Goal: Transaction & Acquisition: Purchase product/service

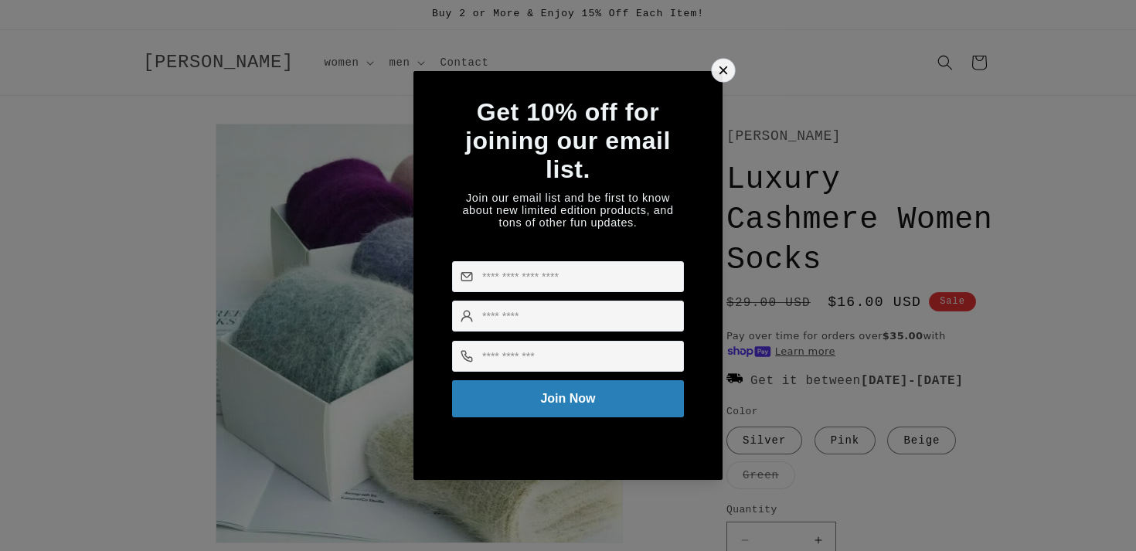
click at [723, 68] on icon at bounding box center [724, 70] width 8 height 8
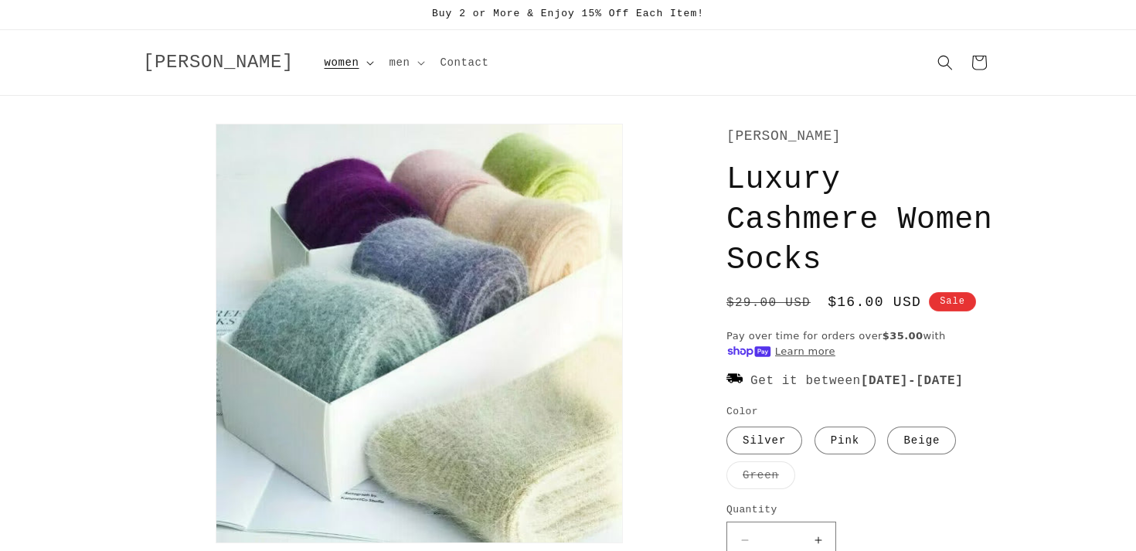
click at [325, 61] on span "women" at bounding box center [342, 63] width 35 height 14
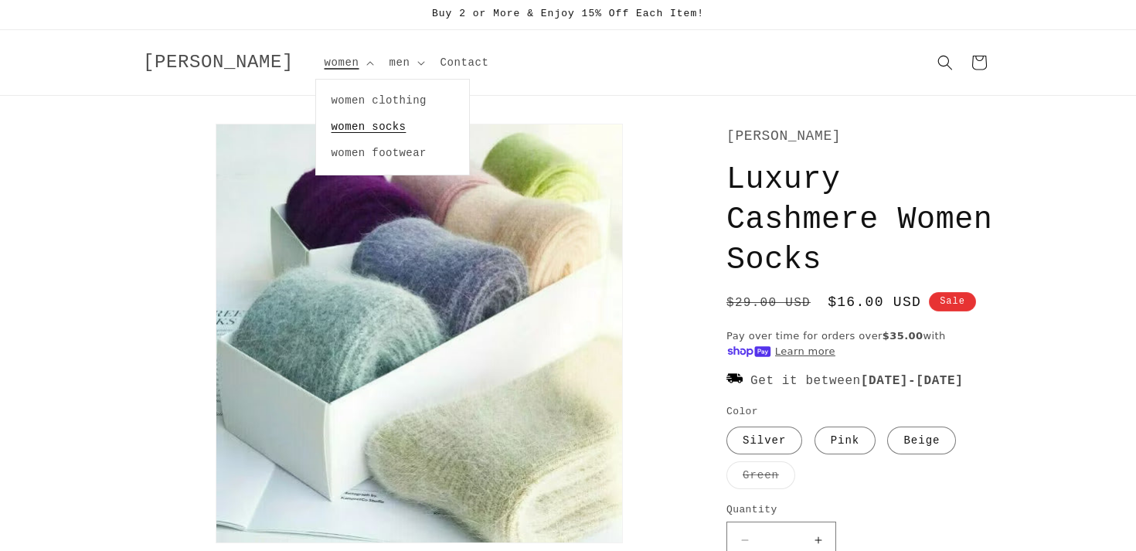
click at [316, 124] on link "women socks" at bounding box center [392, 127] width 153 height 26
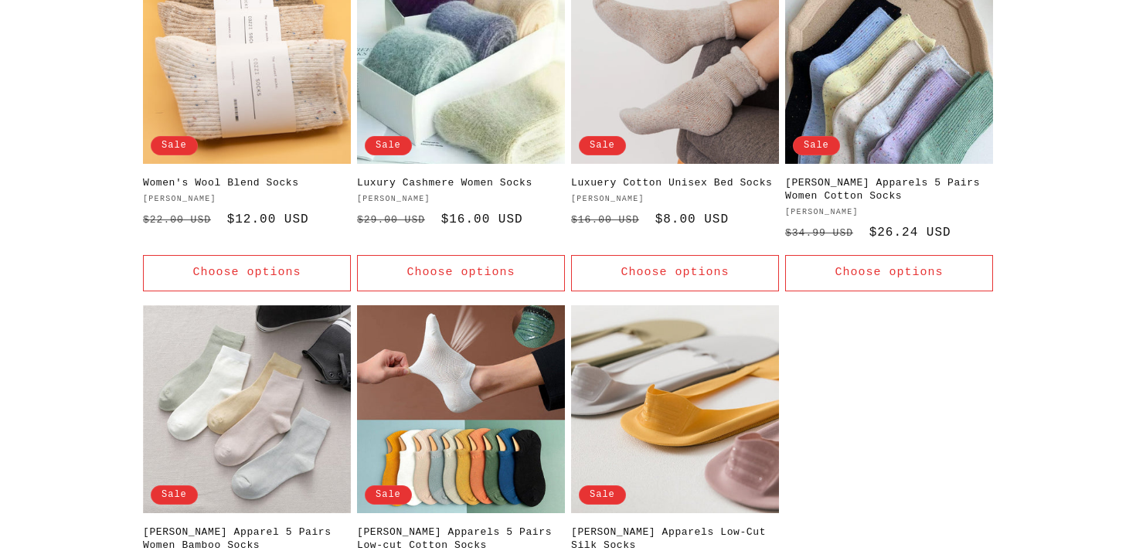
scroll to position [311, 0]
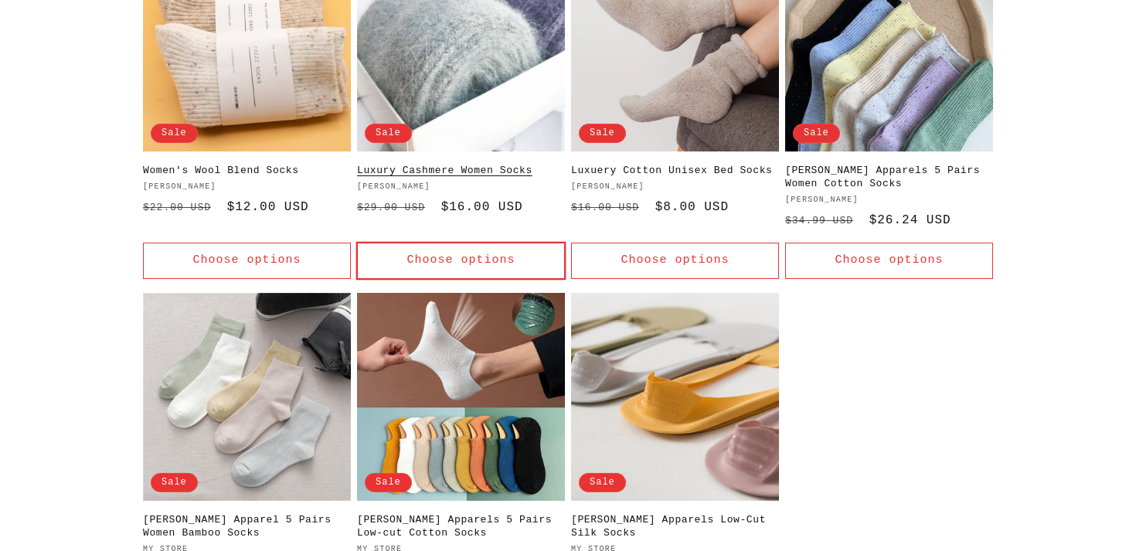
click at [418, 254] on button "Choose options" at bounding box center [461, 261] width 208 height 36
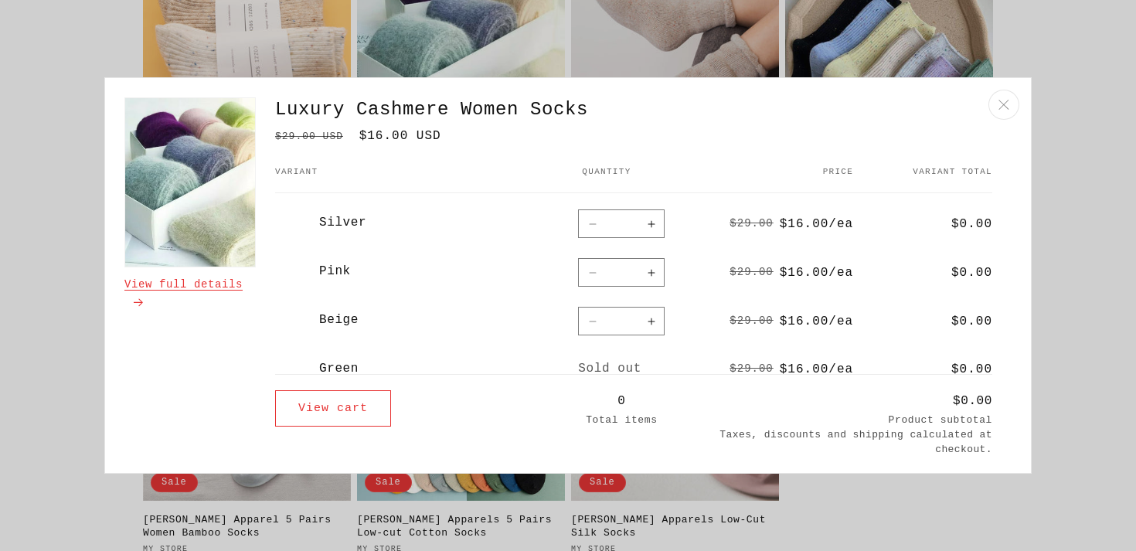
click at [658, 225] on button "Increase quantity for Silver" at bounding box center [651, 223] width 27 height 29
type input "*"
click at [652, 270] on button "Increase quantity for Pink" at bounding box center [651, 272] width 27 height 29
type input "*"
click at [655, 321] on button "Increase quantity for Beige" at bounding box center [651, 321] width 27 height 29
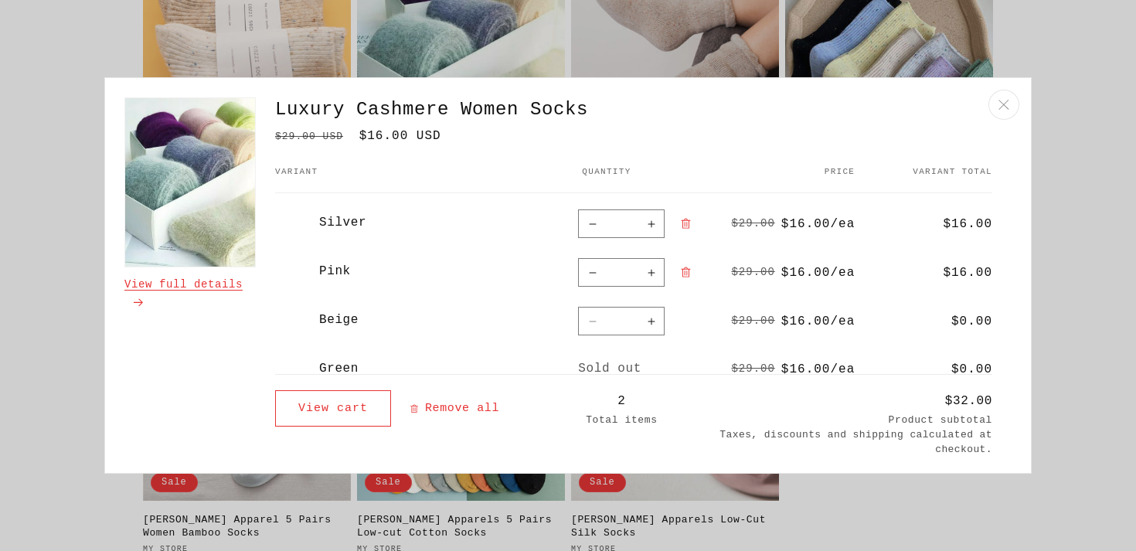
type input "*"
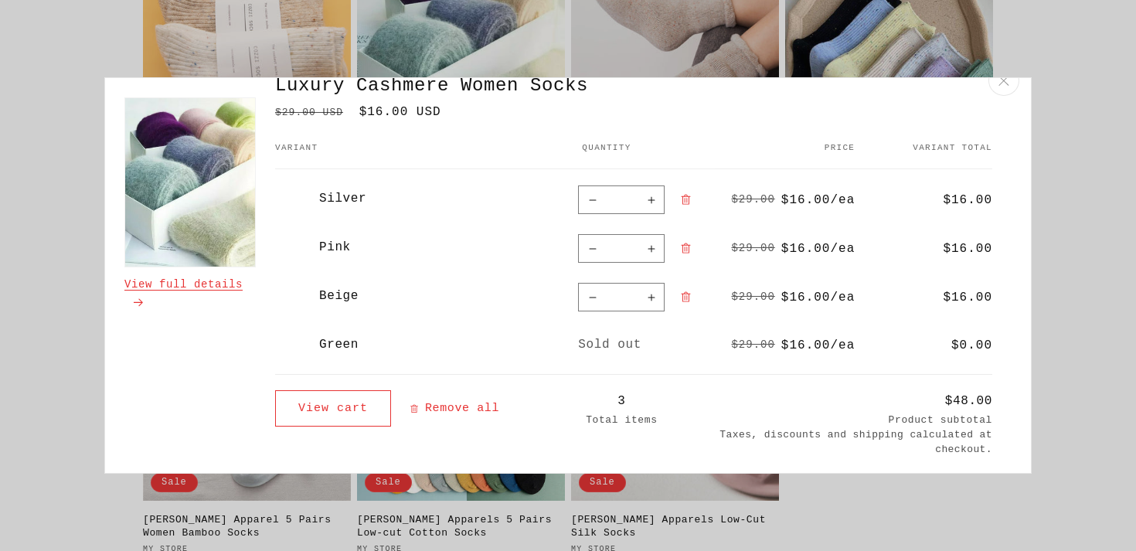
scroll to position [22, 0]
click at [650, 298] on button "Increase quantity for Beige" at bounding box center [651, 298] width 27 height 29
type input "*"
click at [1006, 83] on icon "Close" at bounding box center [1004, 81] width 11 height 10
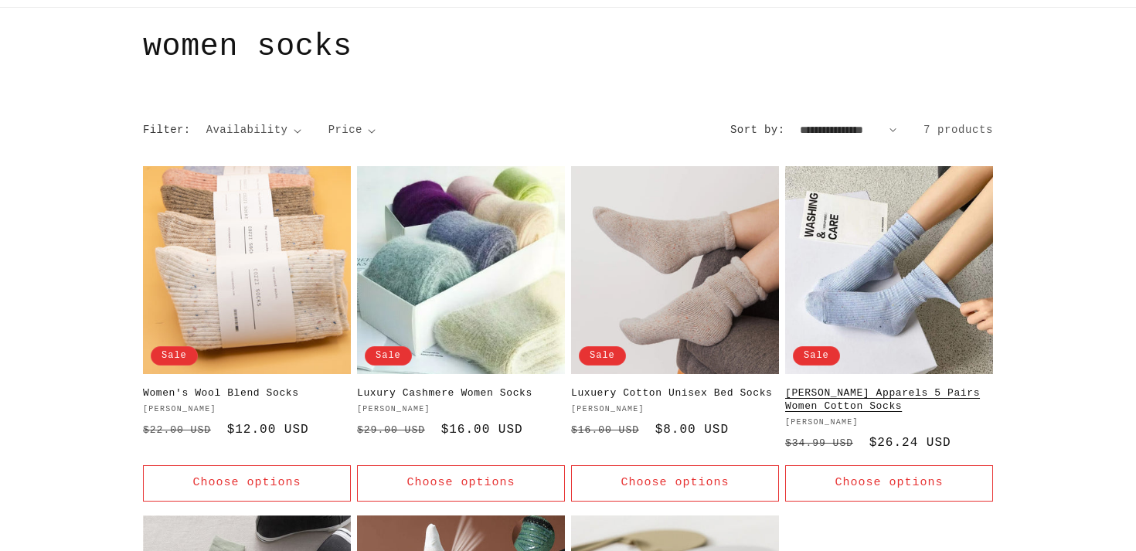
scroll to position [106, 0]
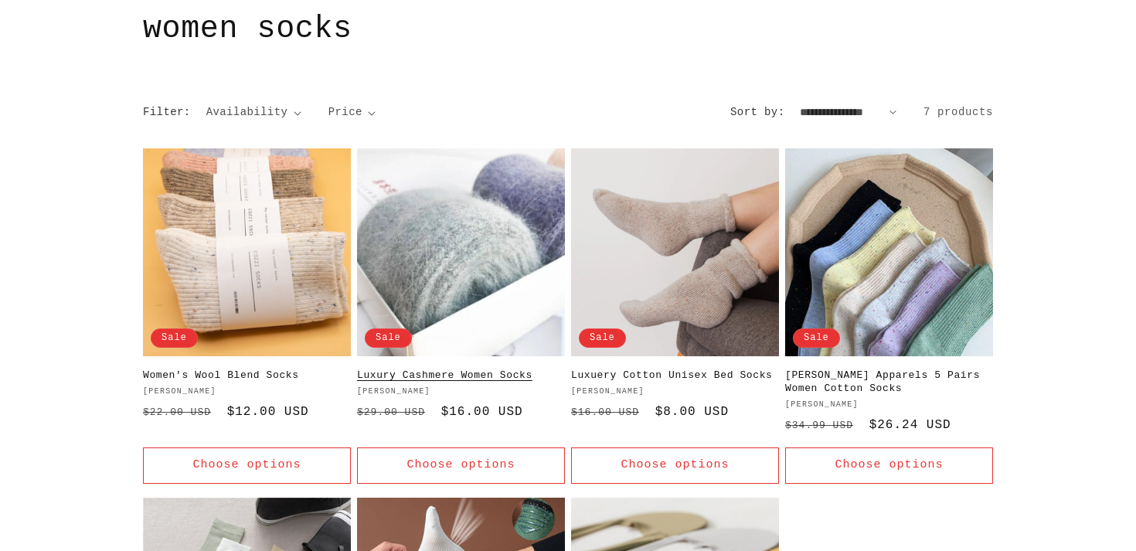
click at [471, 369] on link "Luxury Cashmere Women Socks" at bounding box center [461, 375] width 208 height 13
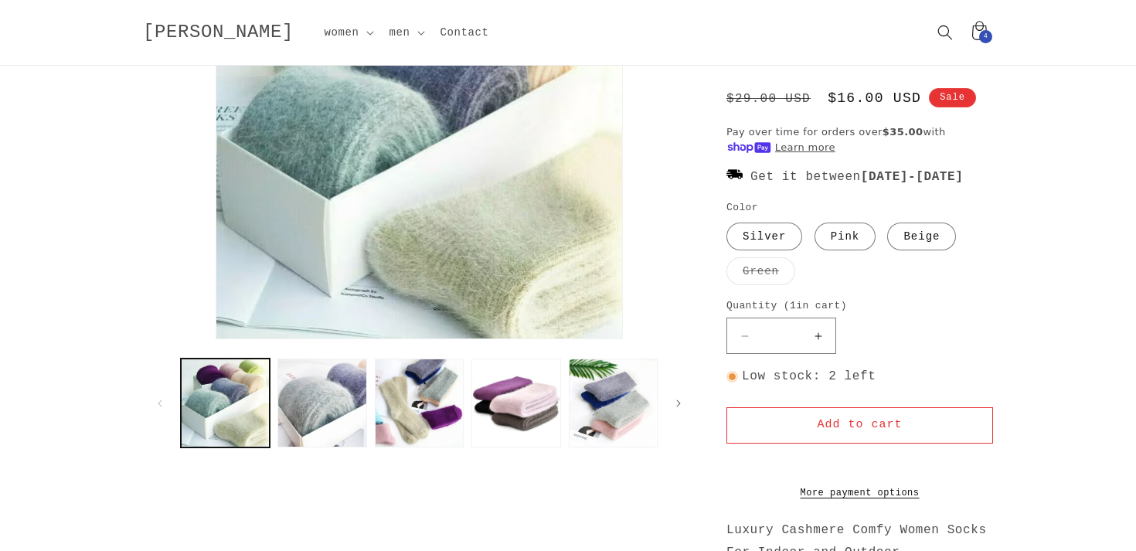
scroll to position [153, 0]
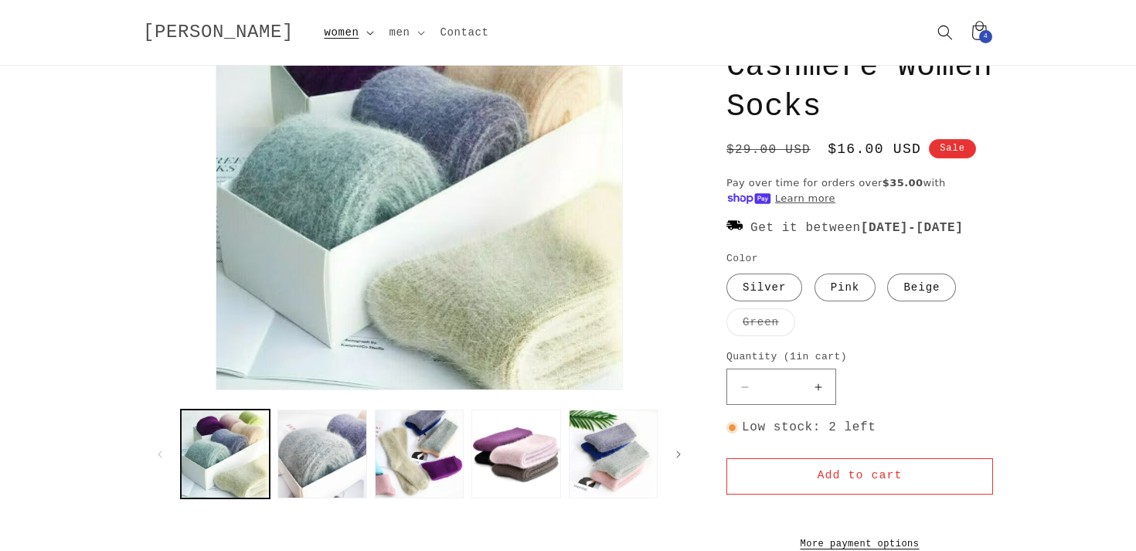
click at [325, 26] on span "women" at bounding box center [342, 33] width 35 height 14
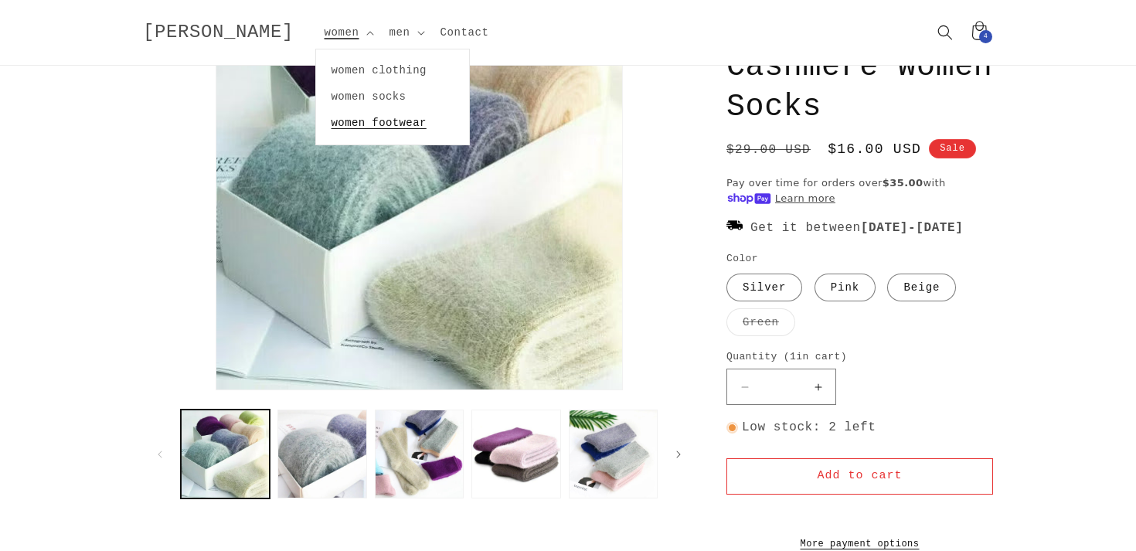
click at [316, 127] on link "women footwear" at bounding box center [392, 123] width 153 height 26
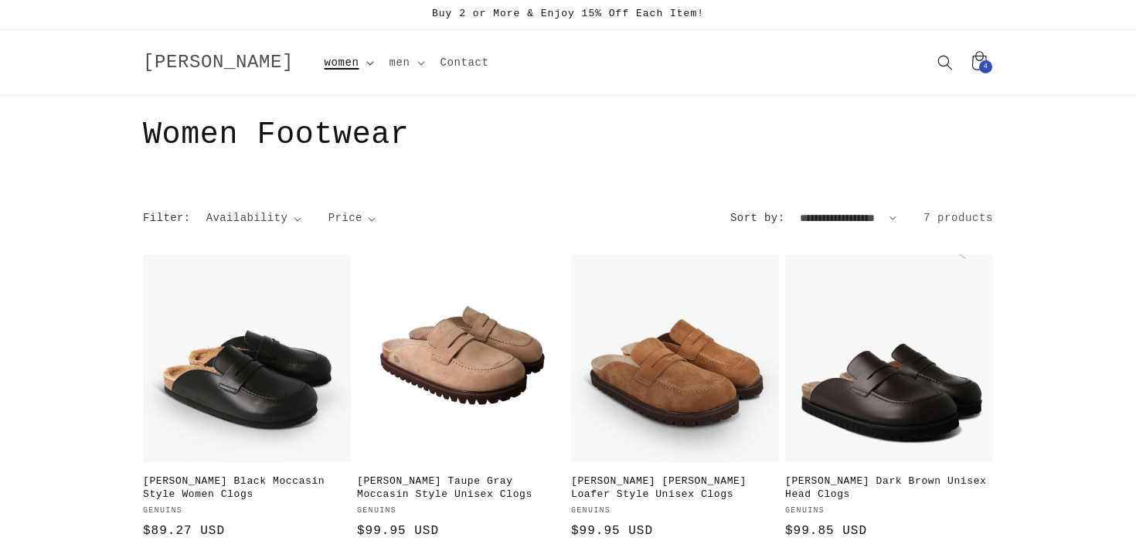
click at [325, 68] on span "women" at bounding box center [342, 63] width 35 height 14
click at [316, 100] on link "women clothing" at bounding box center [392, 100] width 153 height 26
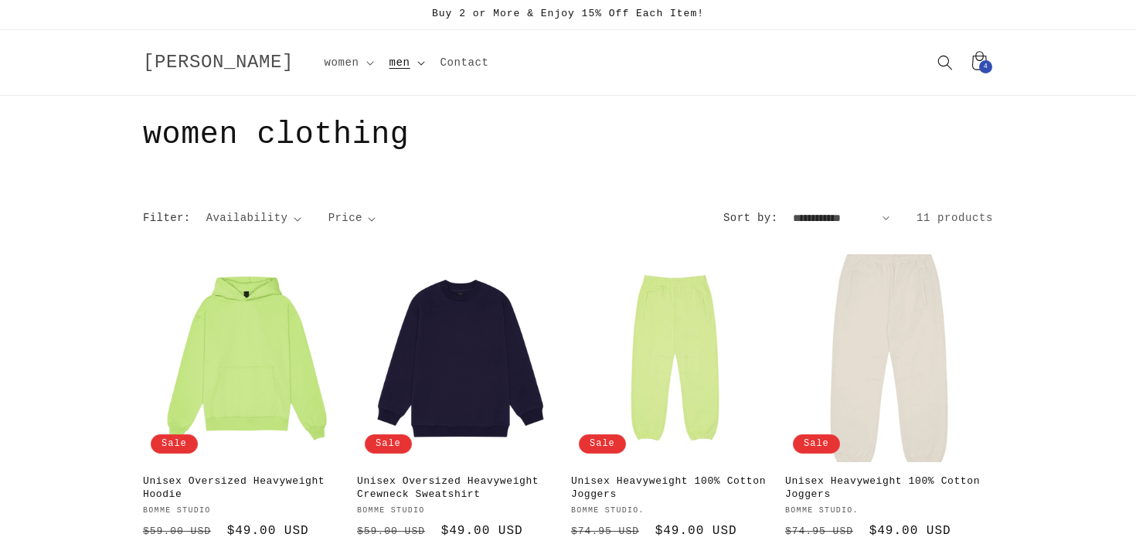
click at [390, 63] on span "men" at bounding box center [400, 63] width 21 height 14
click at [979, 63] on icon at bounding box center [979, 62] width 36 height 36
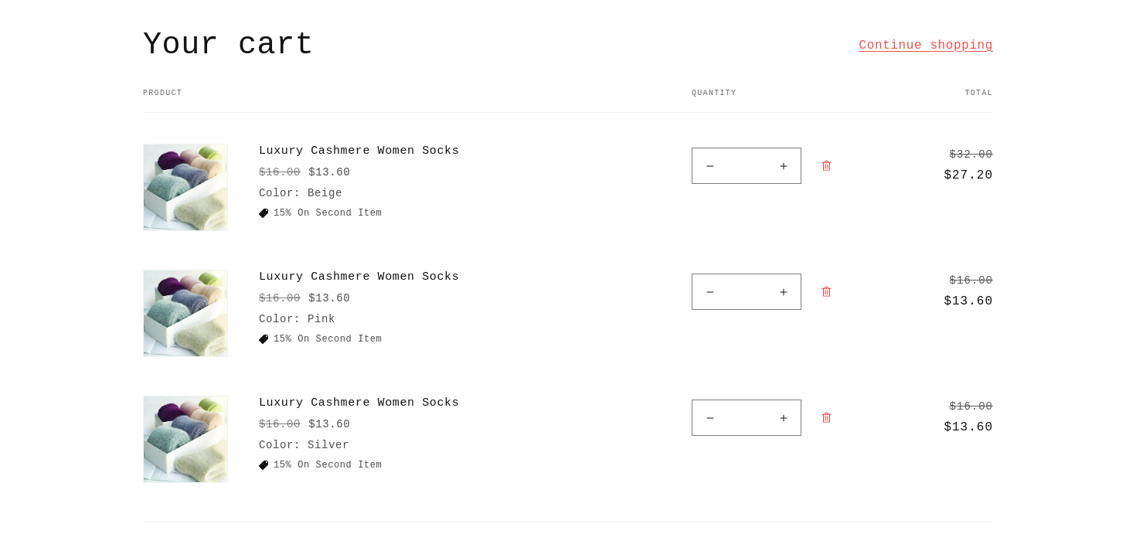
scroll to position [118, 0]
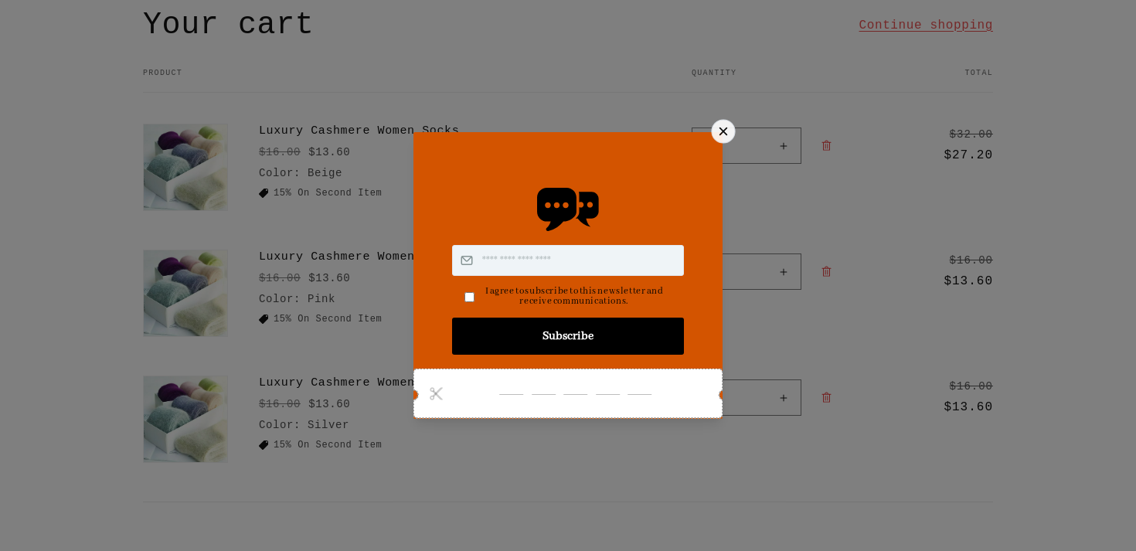
click at [725, 131] on icon at bounding box center [724, 132] width 16 height 16
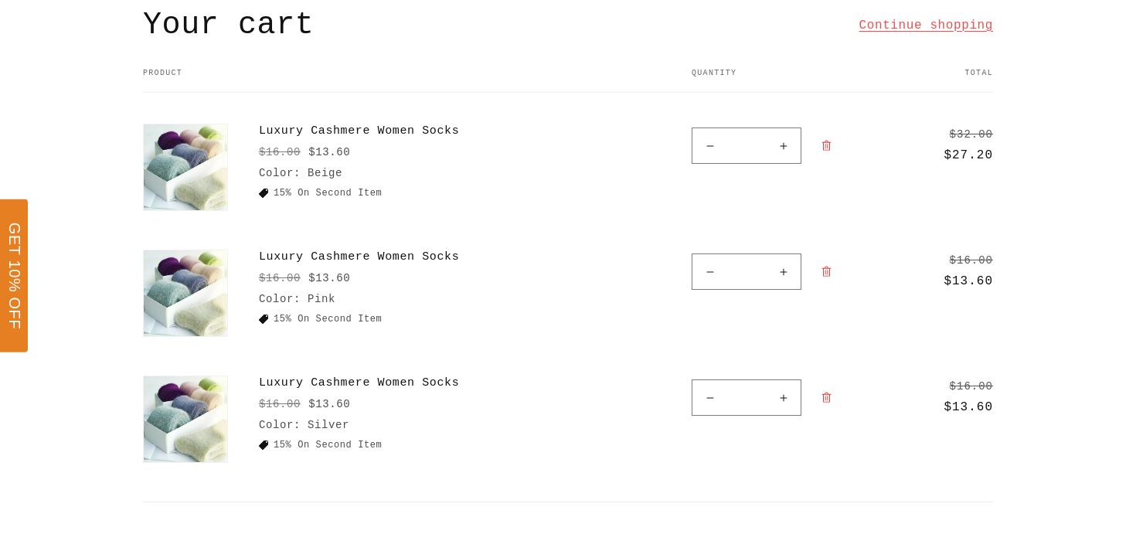
click at [706, 147] on button "Decrease quantity for Luxury Cashmere Women Socks" at bounding box center [710, 146] width 35 height 36
type input "*"
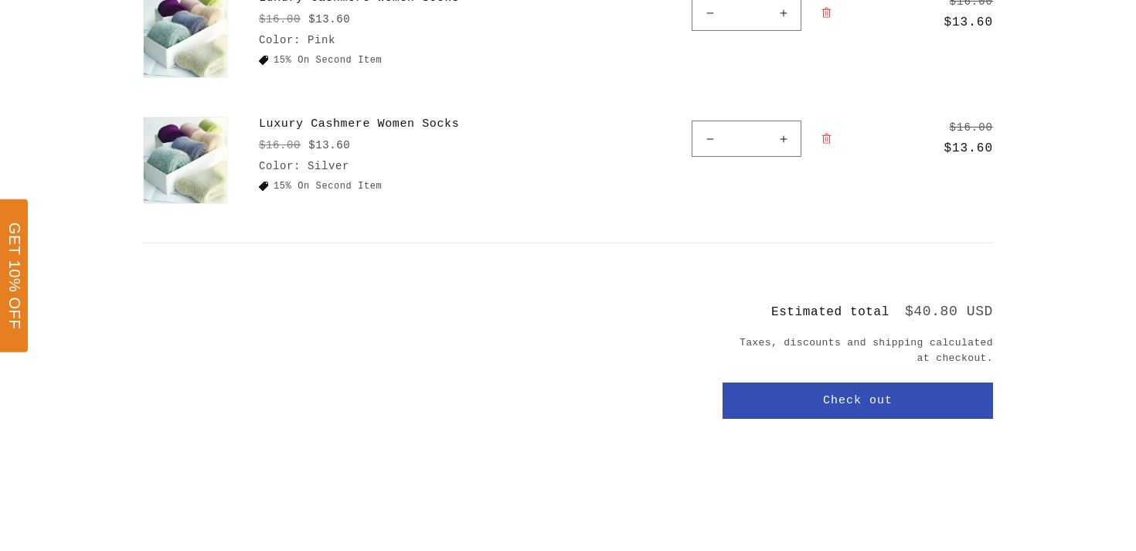
scroll to position [382, 0]
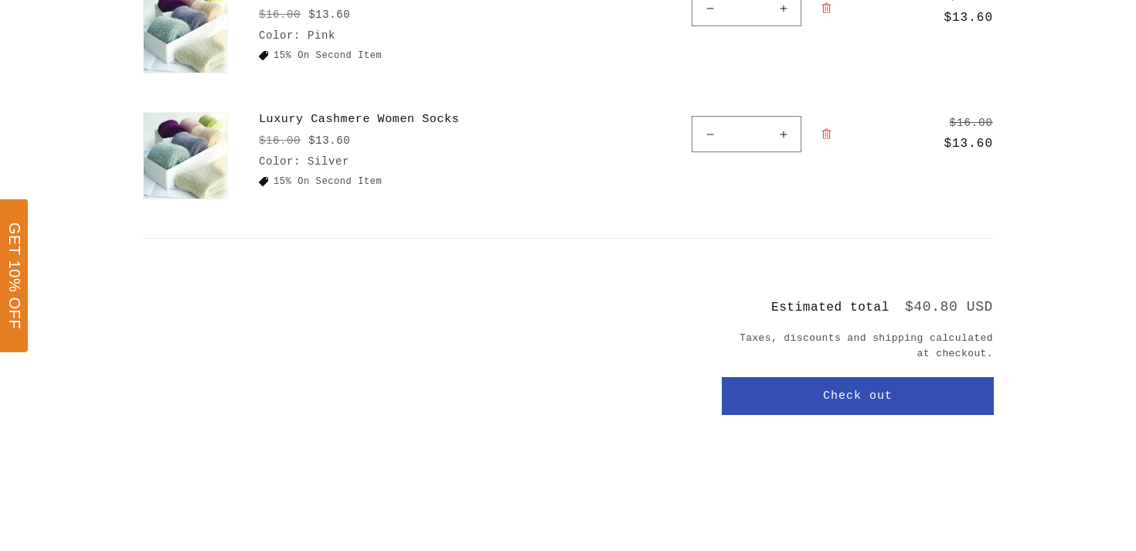
click at [788, 396] on button "Check out" at bounding box center [858, 396] width 271 height 36
